Goal: Find specific page/section: Find specific page/section

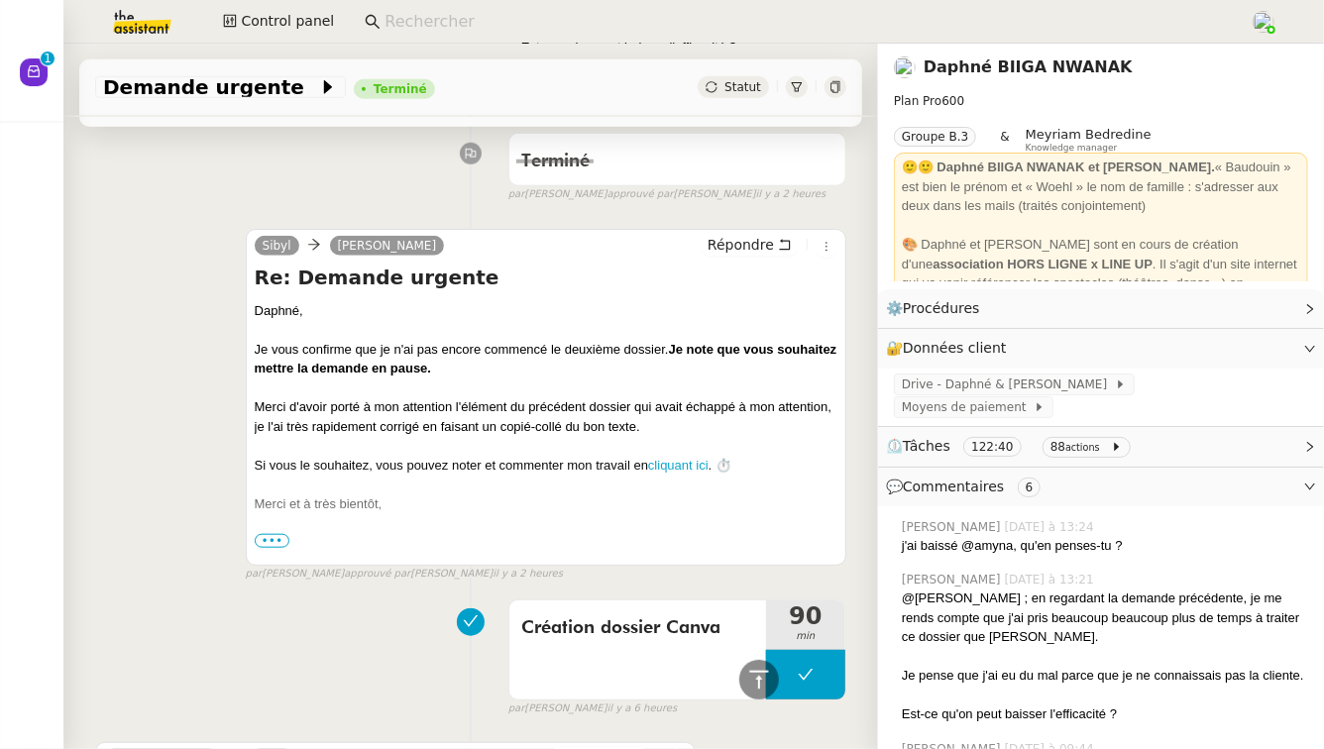
scroll to position [716, 0]
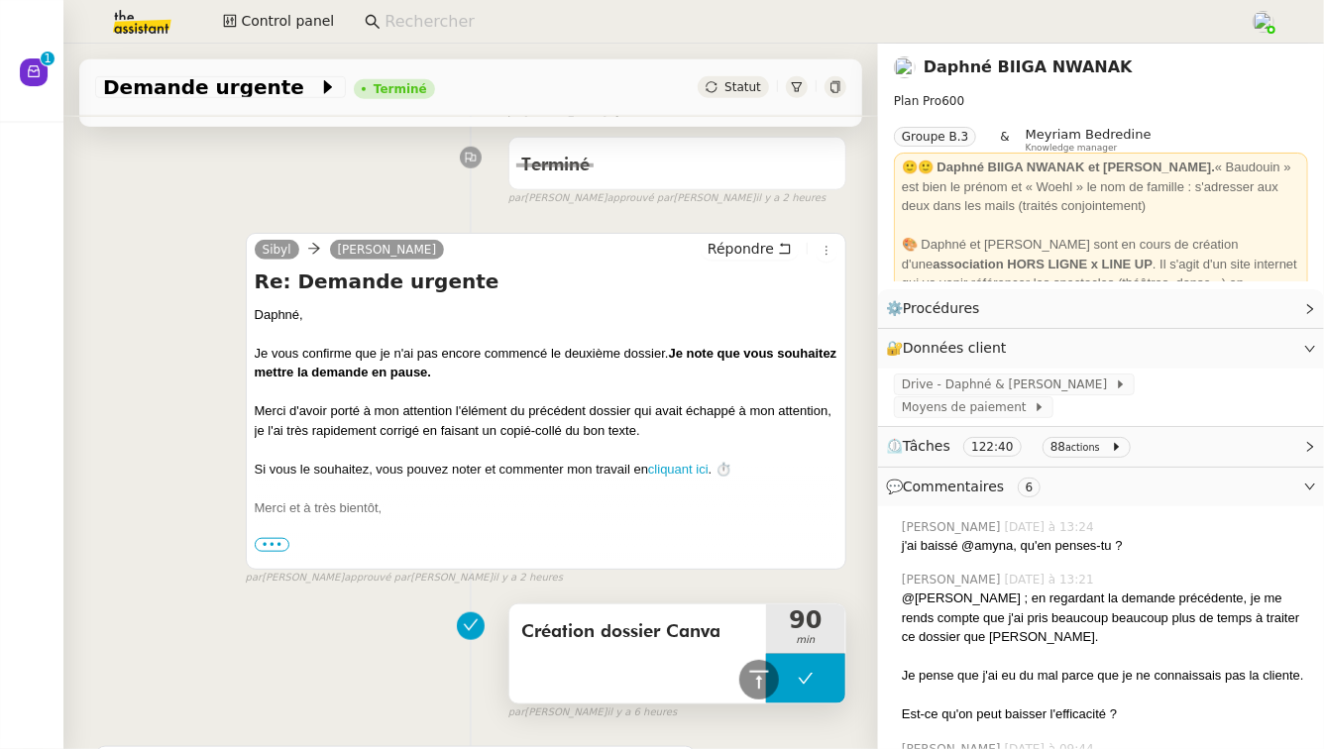
click at [732, 617] on span "Création dossier Canva" at bounding box center [637, 632] width 233 height 30
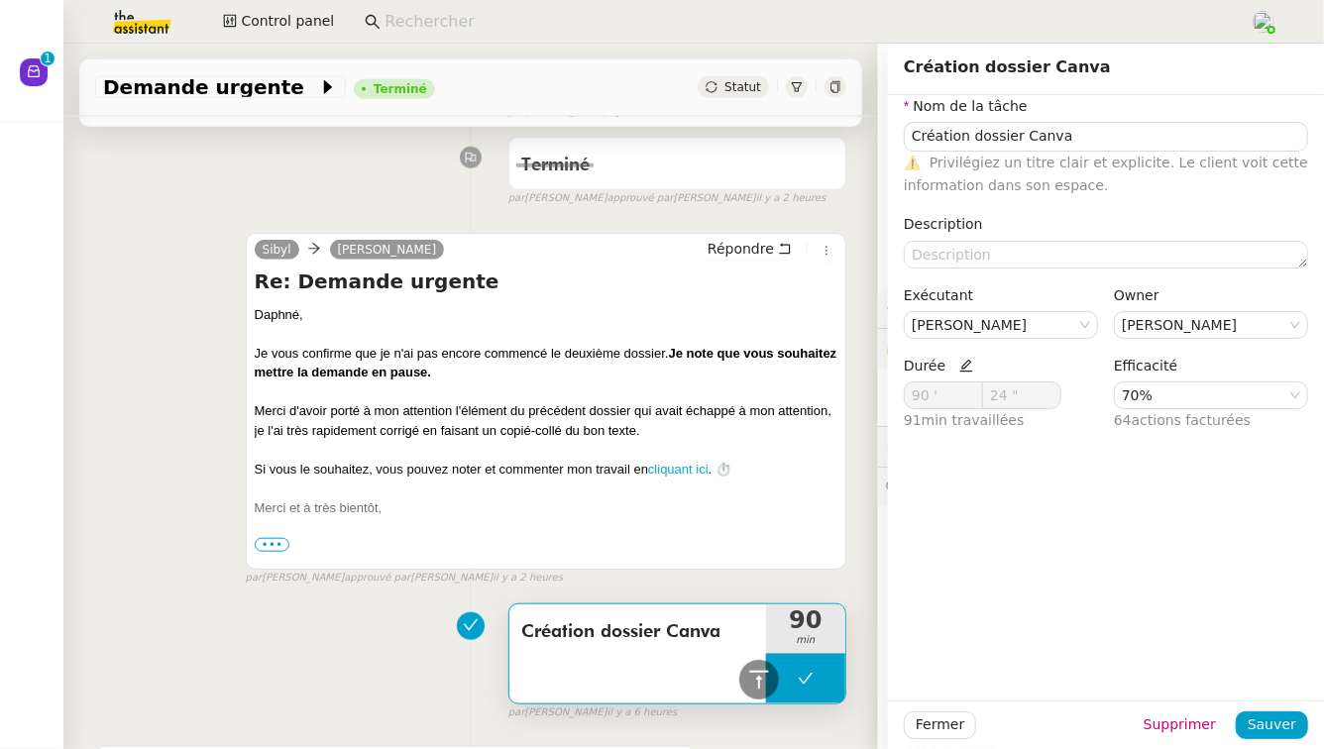
click at [254, 649] on div "Création dossier Canva 90 min false par [PERSON_NAME] il y a 6 heures" at bounding box center [470, 657] width 751 height 127
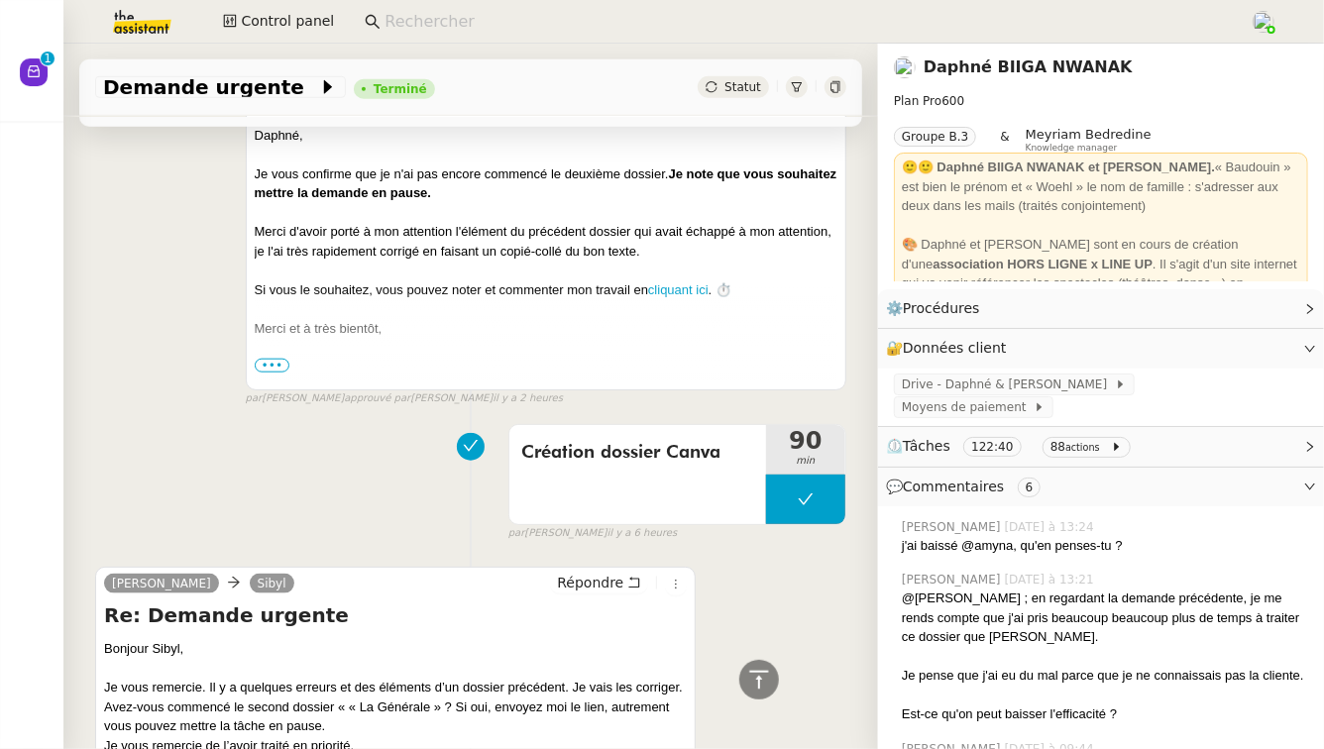
scroll to position [897, 0]
click at [699, 478] on div "Création dossier Canva" at bounding box center [637, 473] width 257 height 99
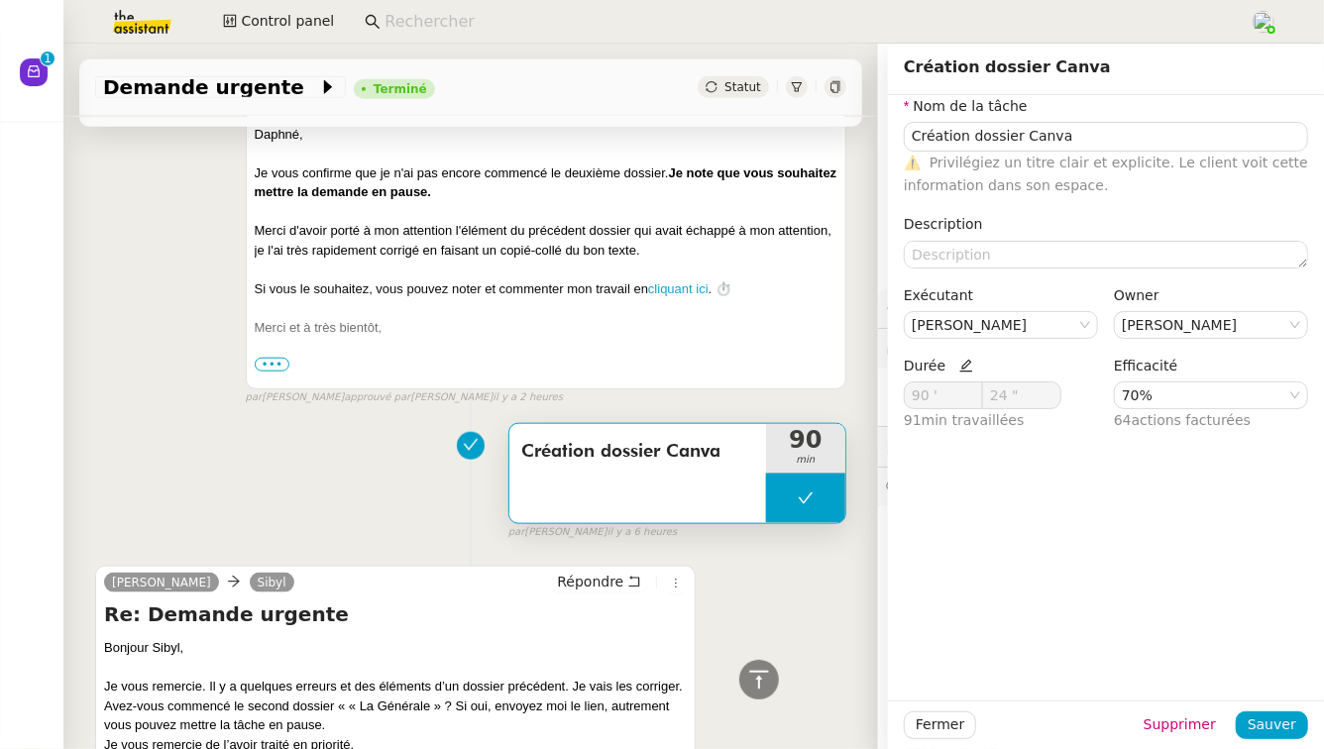
click at [444, 475] on div "Création dossier Canva 90 min false par [PERSON_NAME] il y a 6 heures" at bounding box center [470, 477] width 751 height 127
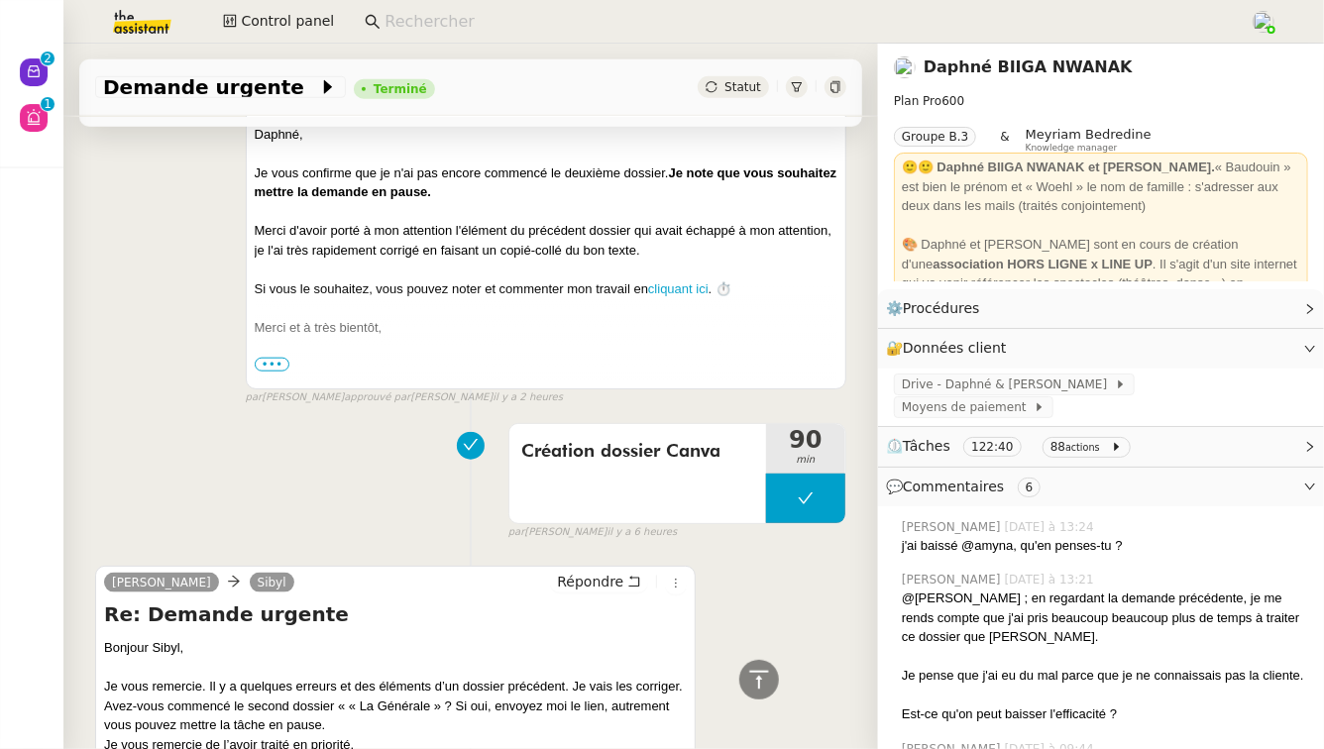
click at [1002, 61] on link "Daphné BIIGA NWANAK" at bounding box center [1027, 66] width 209 height 19
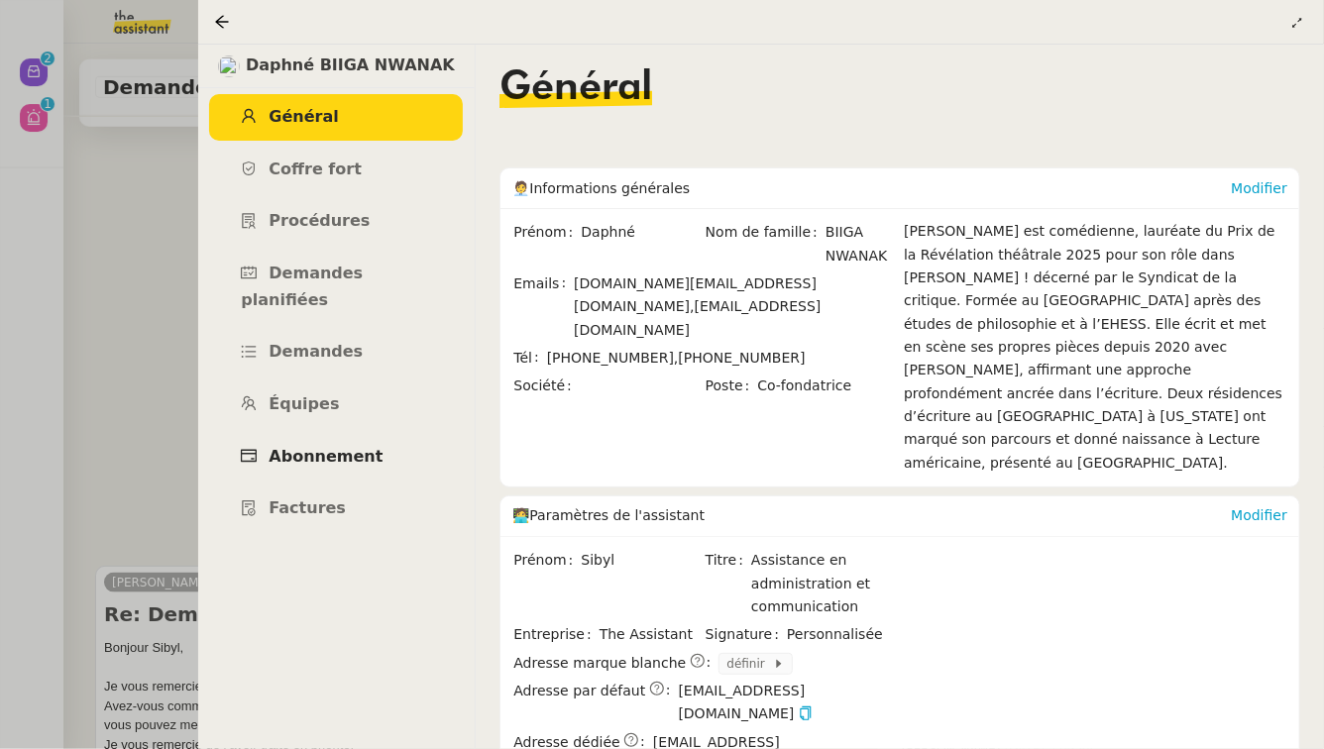
click at [315, 444] on link "Abonnement" at bounding box center [336, 457] width 254 height 47
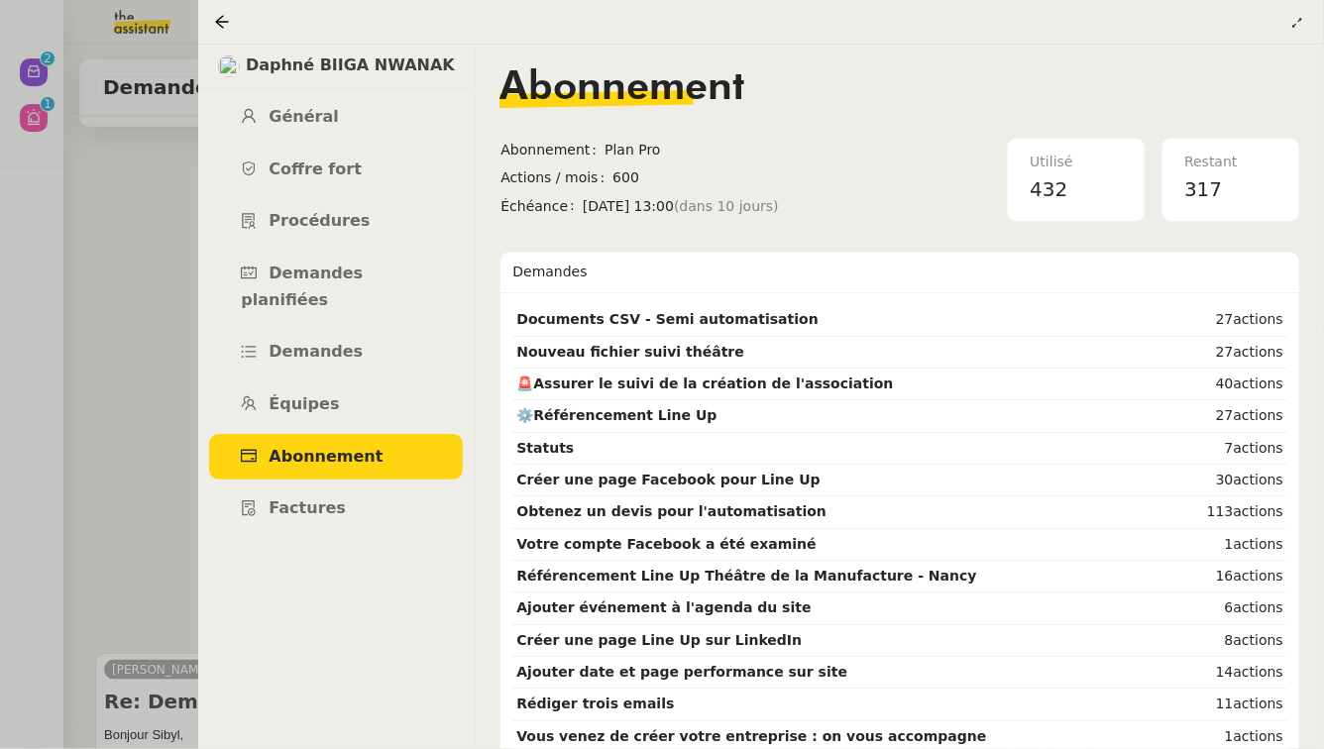
scroll to position [983, 0]
click at [92, 468] on div at bounding box center [662, 374] width 1324 height 749
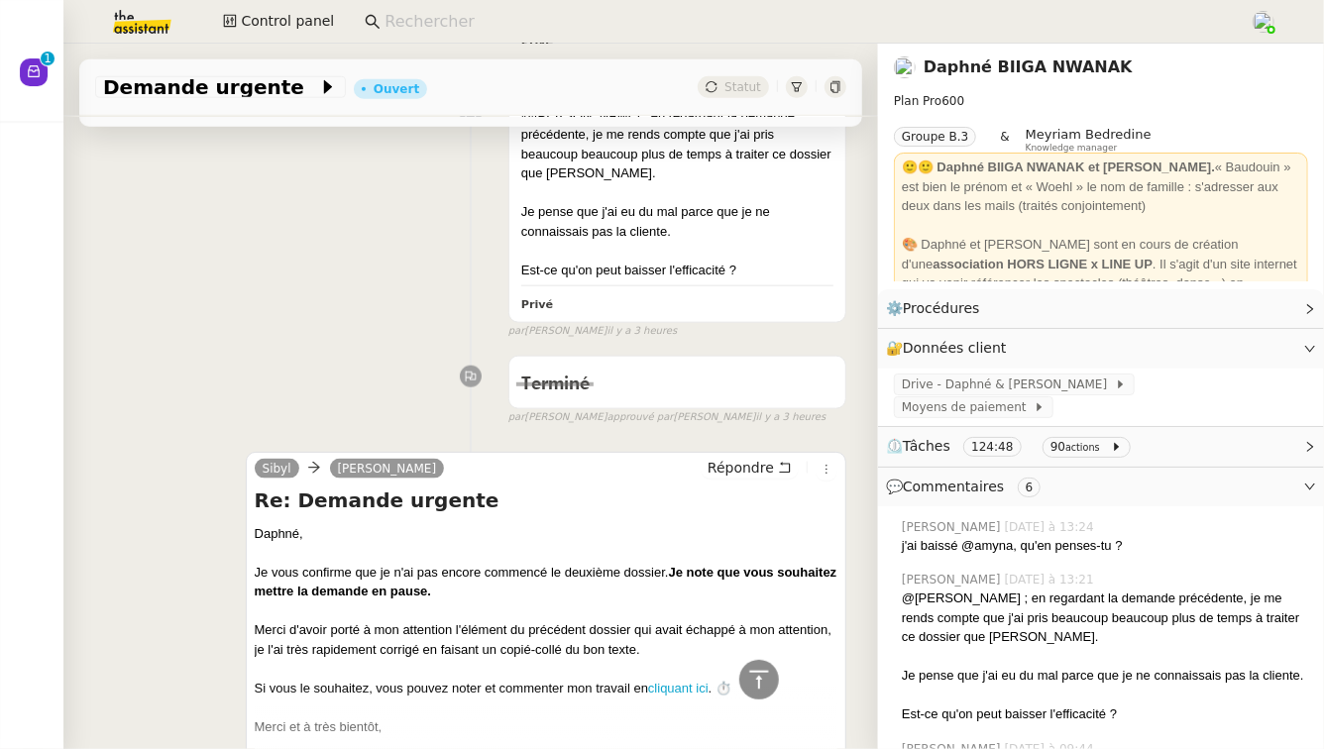
scroll to position [1382, 0]
